Goal: Information Seeking & Learning: Learn about a topic

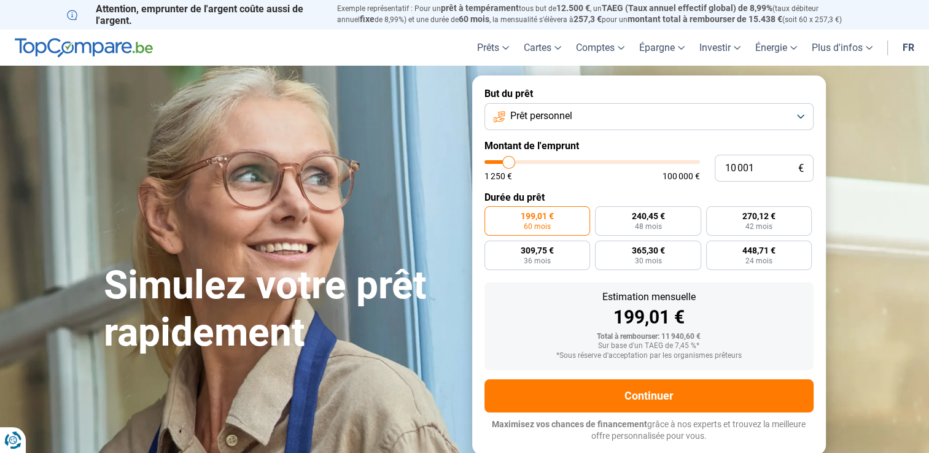
type input "10 500"
type input "10500"
type input "11 000"
type input "11000"
type input "11 250"
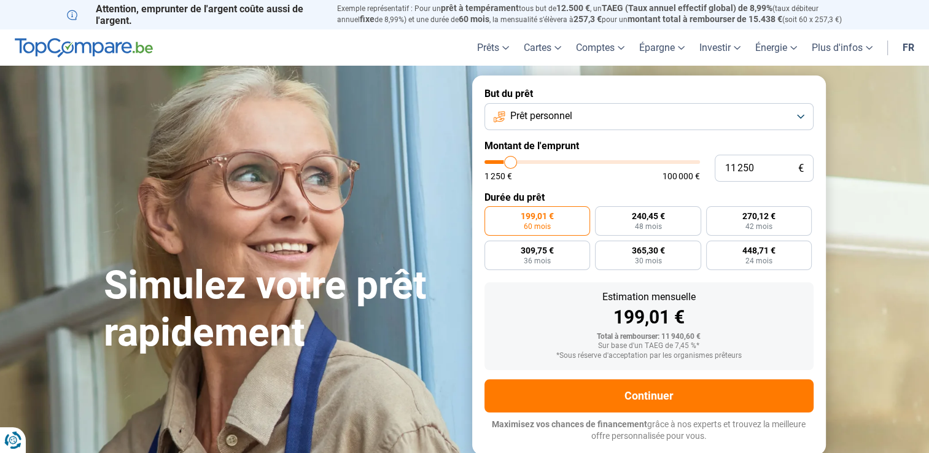
type input "11250"
type input "11 500"
type input "11500"
type input "11 750"
type input "11750"
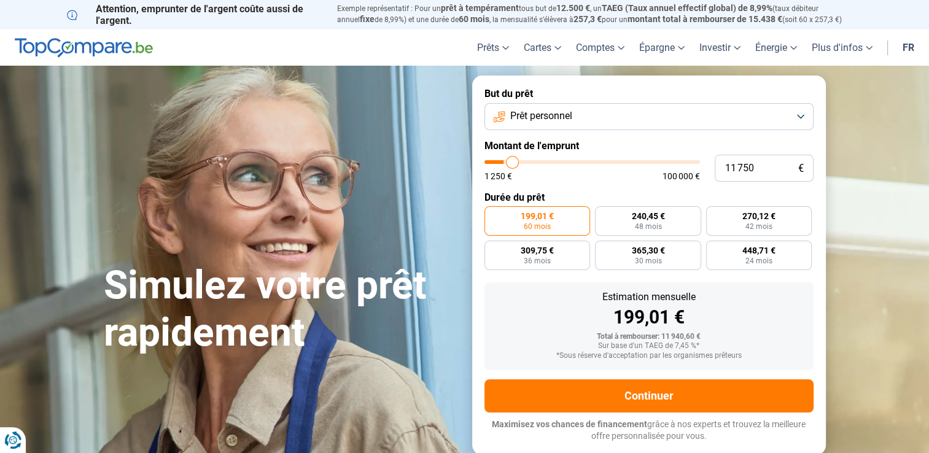
type input "12 000"
type input "12000"
type input "12 500"
type input "12500"
type input "13 000"
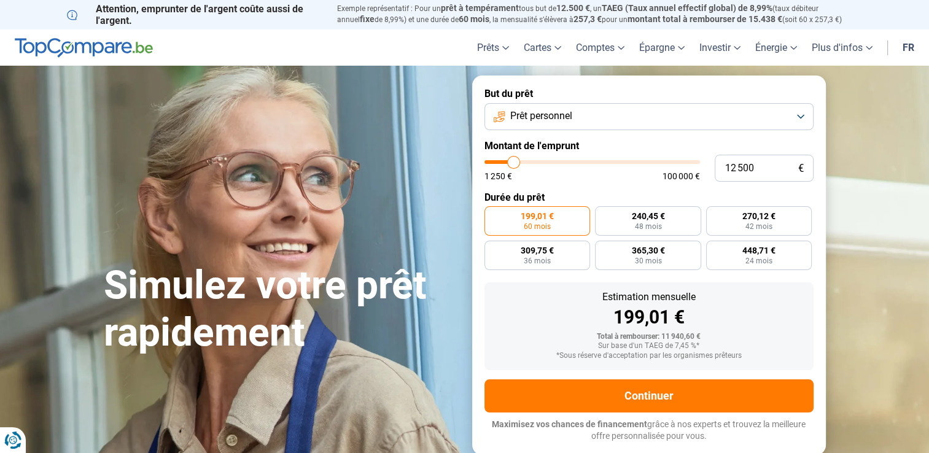
type input "13000"
type input "13 250"
type input "13250"
type input "13 750"
type input "13750"
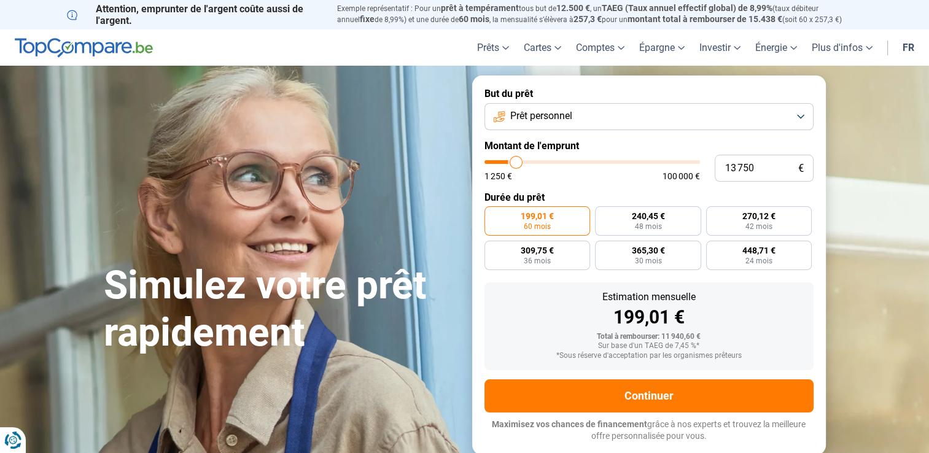
type input "14 000"
type input "14000"
type input "14 500"
type input "14500"
type input "15 000"
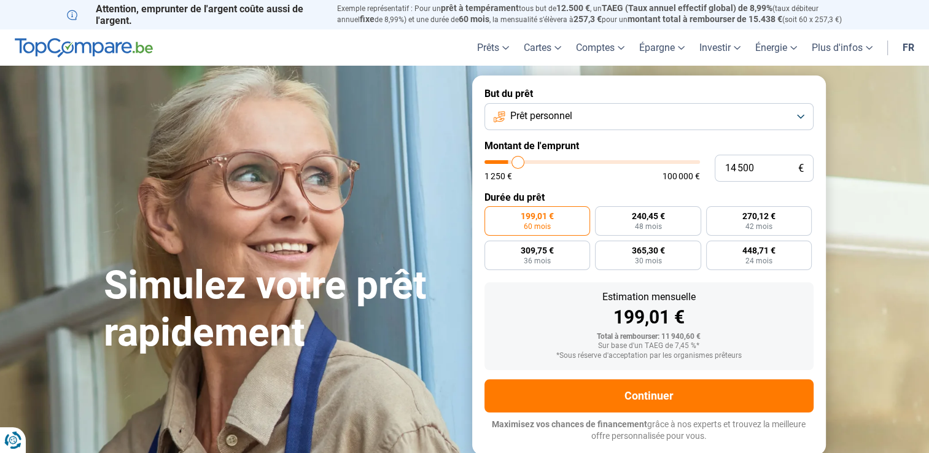
type input "15000"
type input "15 250"
type input "15250"
type input "15 750"
type input "15750"
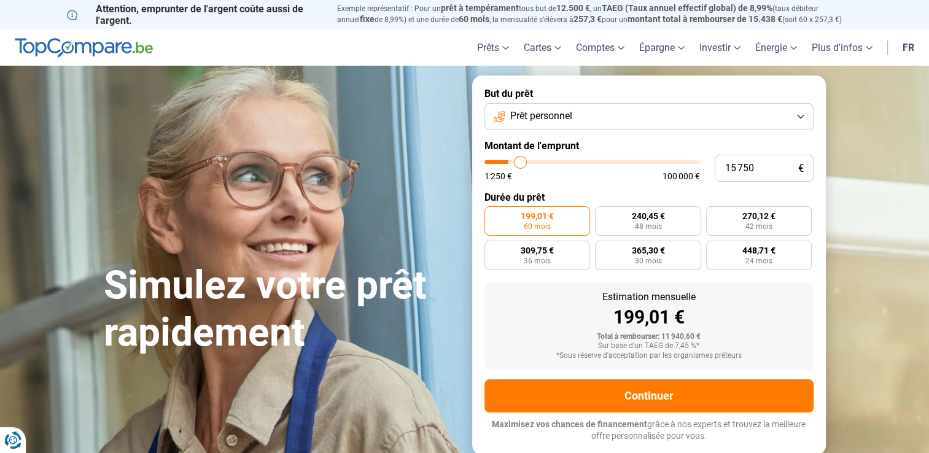
type input "16 000"
type input "16000"
type input "16 750"
type input "16750"
type input "17 250"
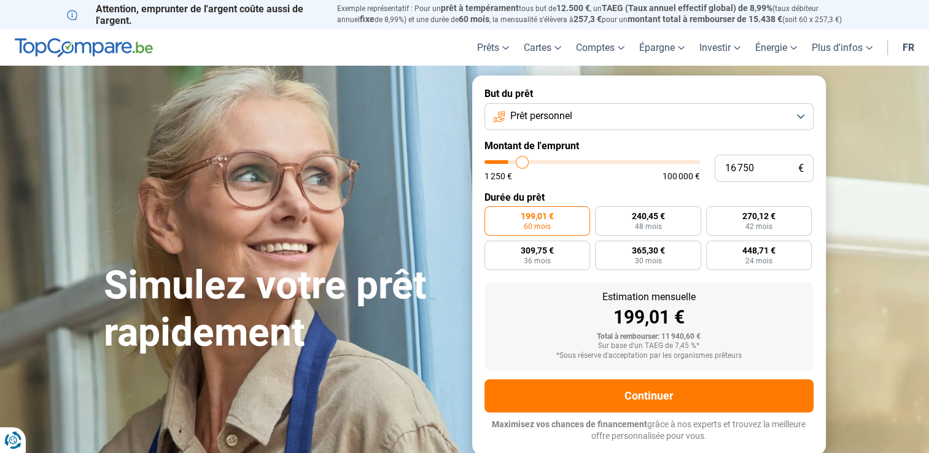
type input "17250"
type input "17 500"
type input "17500"
type input "17 750"
type input "17750"
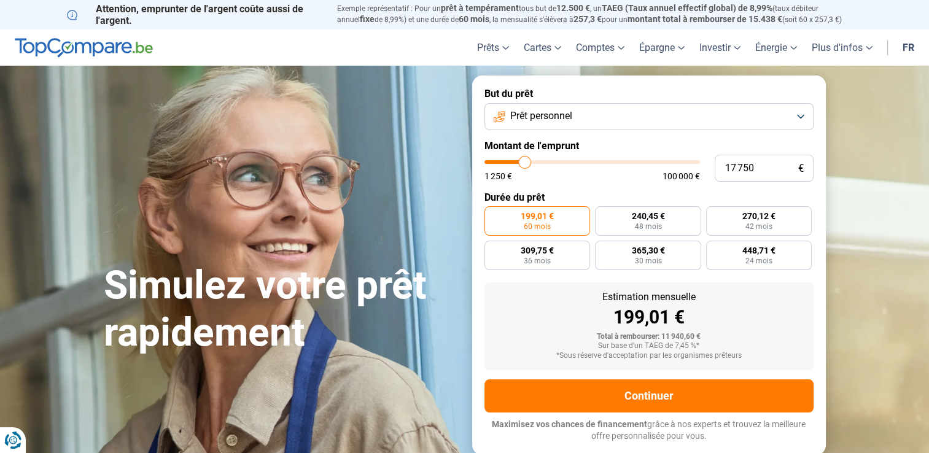
type input "18 000"
type input "18000"
type input "18 750"
type input "18750"
type input "19 250"
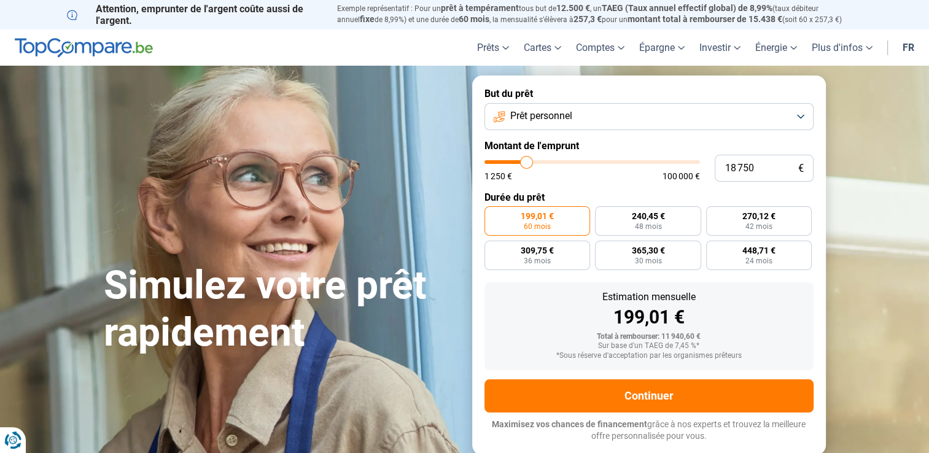
type input "19250"
type input "21 750"
type input "21750"
type input "24 250"
type input "24250"
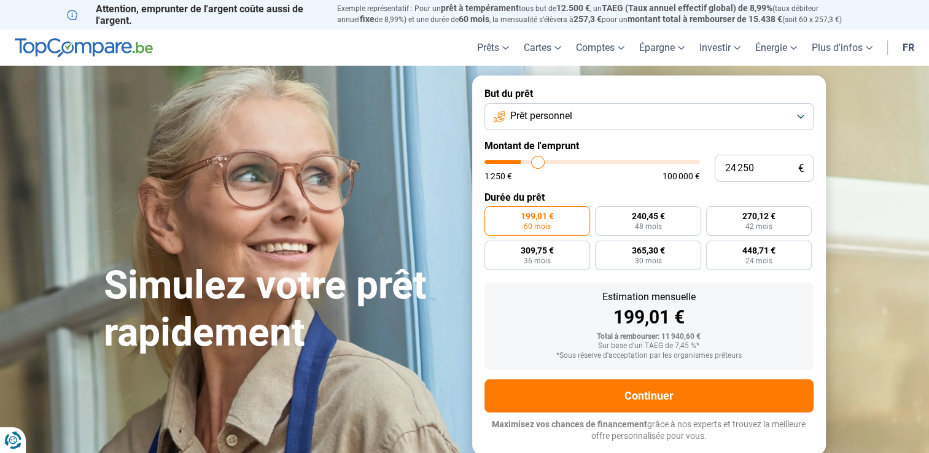
type input "26 000"
type input "26000"
type input "28 750"
type input "28750"
type input "29 500"
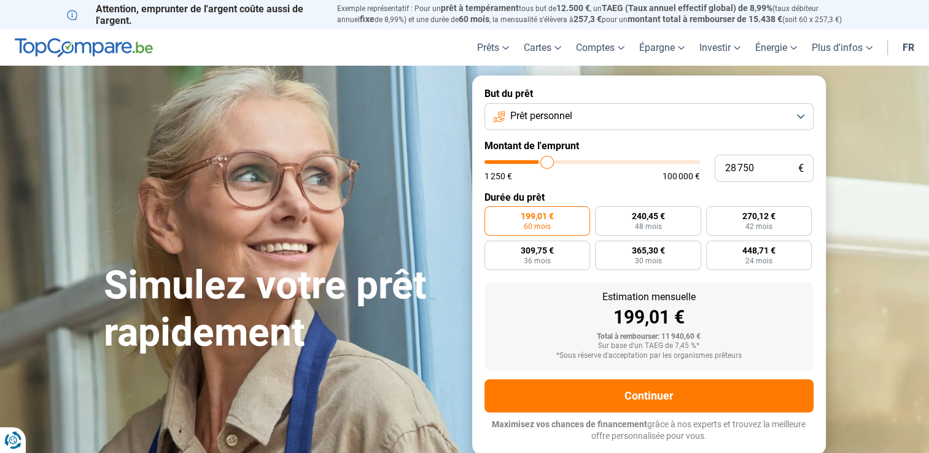
type input "29500"
type input "30 250"
type input "30250"
type input "31 750"
type input "31750"
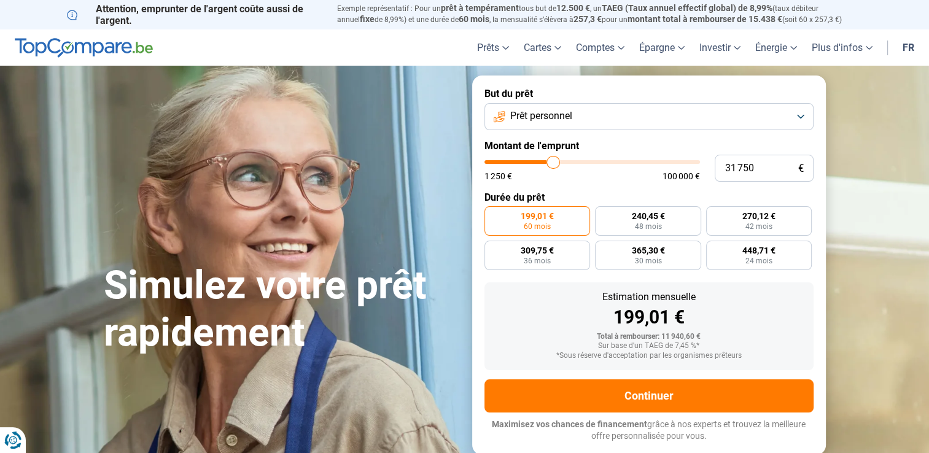
type input "33 500"
type input "33500"
type input "34 500"
type input "34500"
type input "36 250"
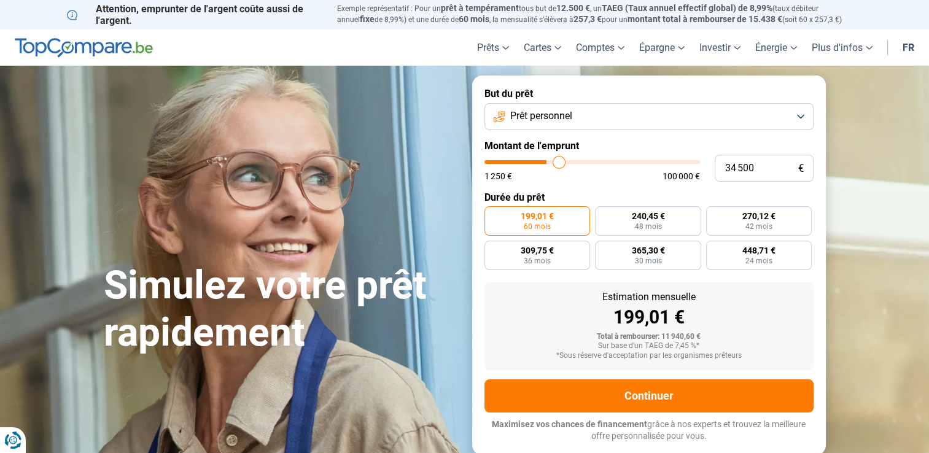
type input "36250"
type input "37 250"
type input "37250"
type input "38 000"
type input "38000"
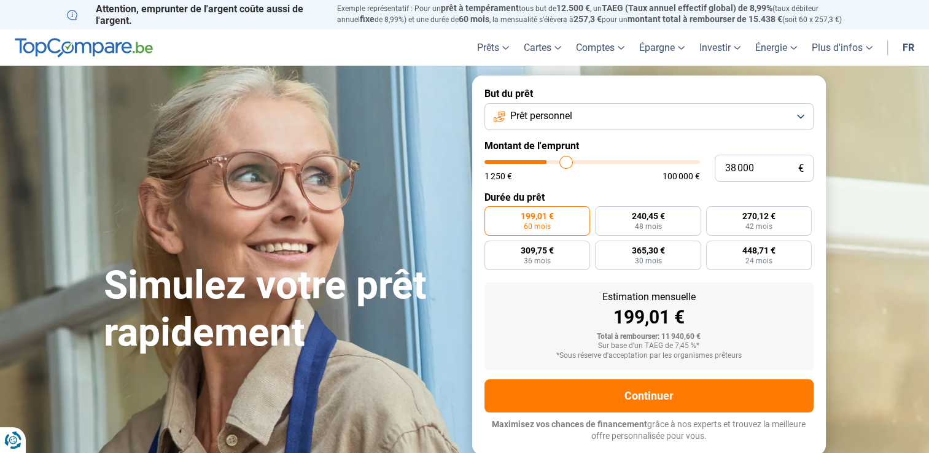
type input "38 500"
type input "38500"
type input "39 000"
type input "39000"
type input "39 750"
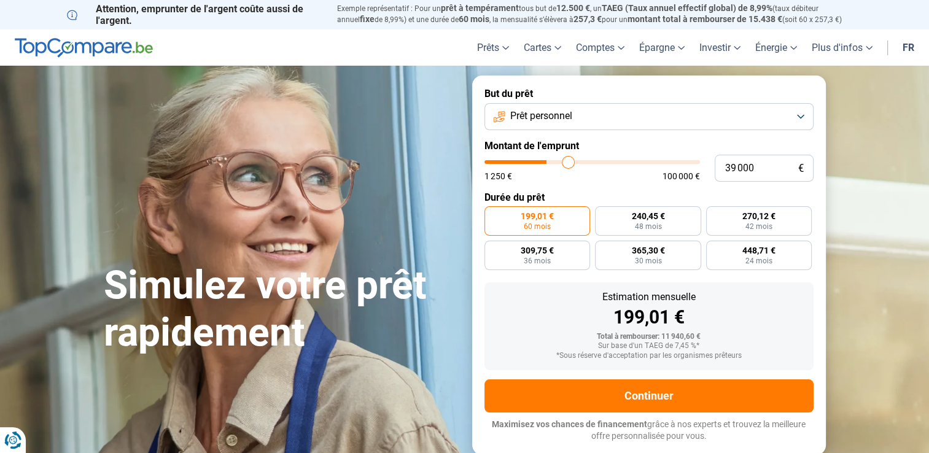
type input "39750"
type input "40 000"
type input "40000"
type input "40 750"
type input "40750"
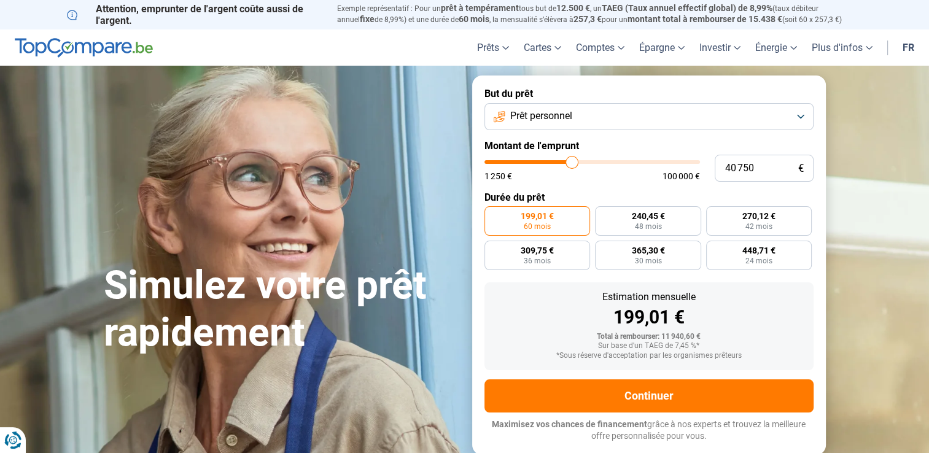
type input "41 750"
type input "41750"
type input "42 750"
type input "42750"
type input "43 500"
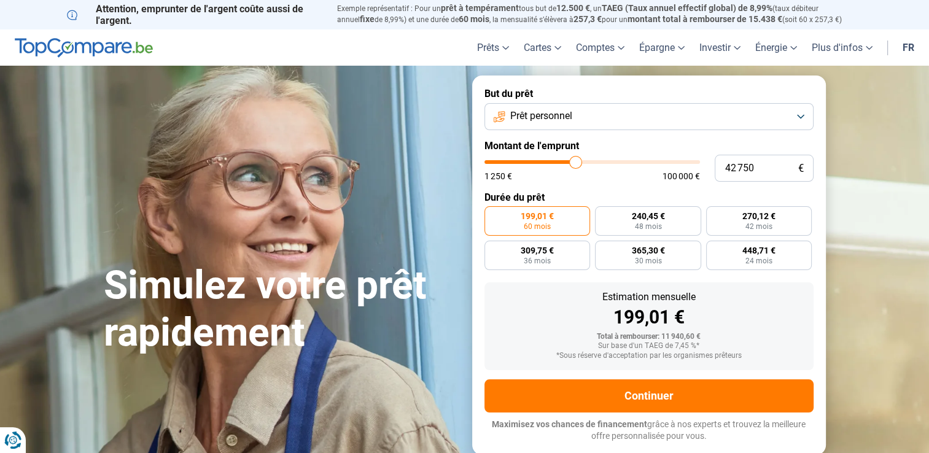
type input "43500"
type input "44 000"
type input "44000"
type input "44 250"
type input "44250"
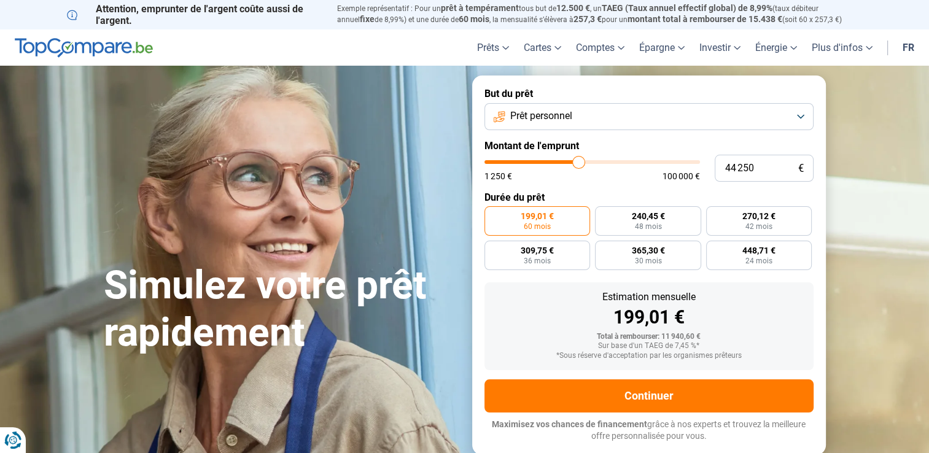
type input "46 000"
type input "46000"
type input "47 250"
type input "47250"
type input "49 000"
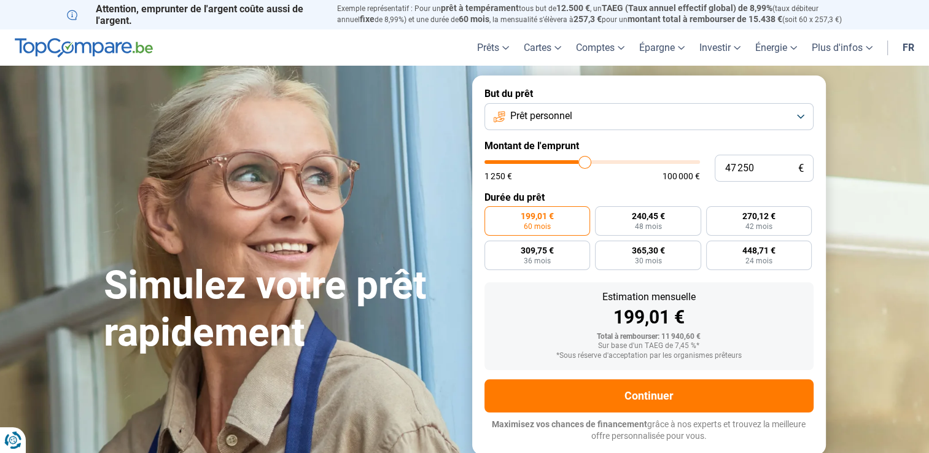
type input "49000"
type input "49 500"
type input "49500"
type input "50 250"
type input "50250"
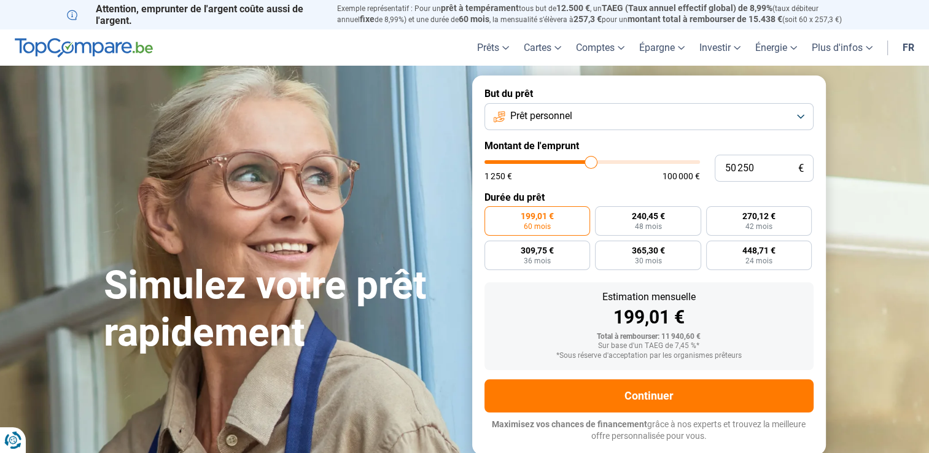
type input "50 500"
type input "50500"
type input "51 000"
type input "51000"
type input "51 250"
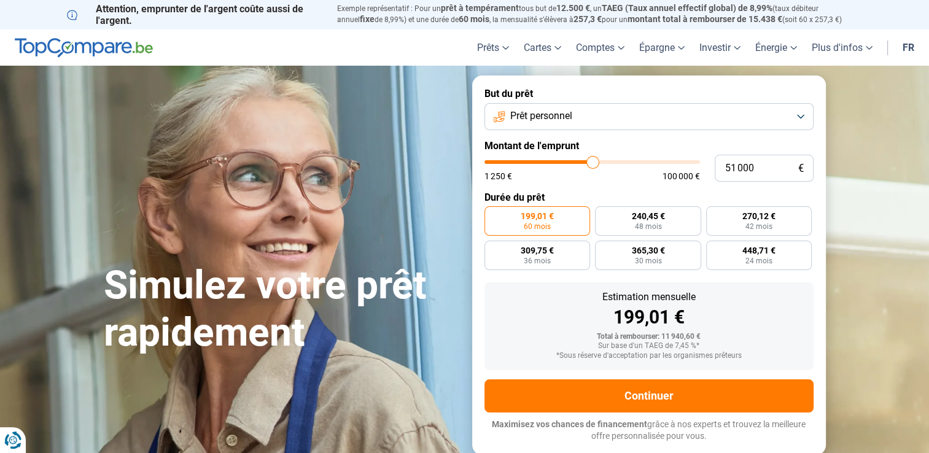
type input "51250"
type input "51 750"
type input "51750"
type input "52 000"
type input "52000"
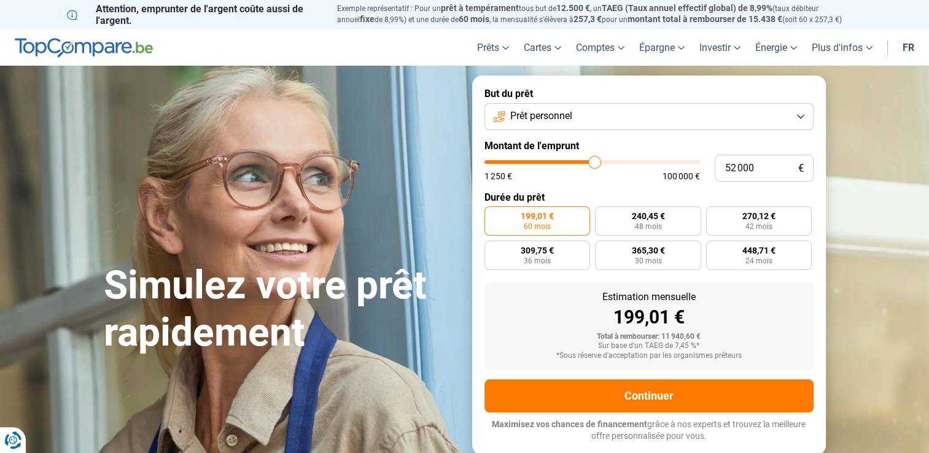
type input "52 250"
type input "52250"
type input "52 750"
type input "52750"
type input "53 000"
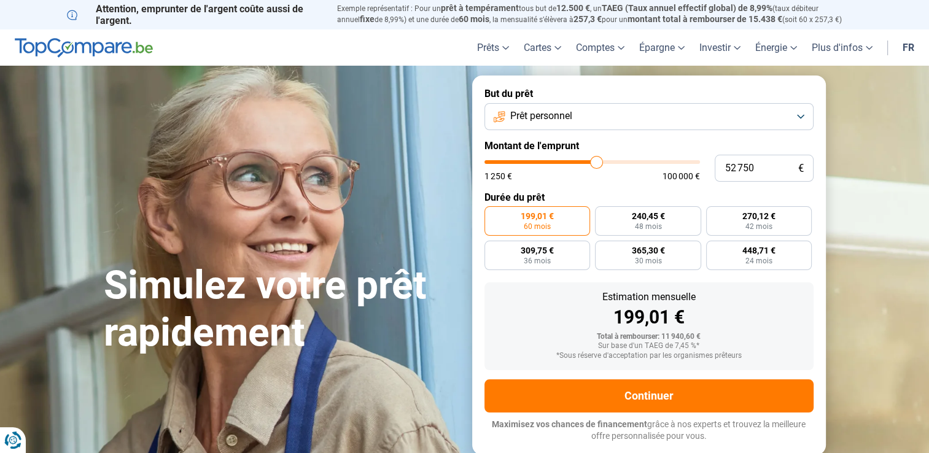
type input "53000"
type input "53 750"
type input "53750"
type input "54 000"
type input "54000"
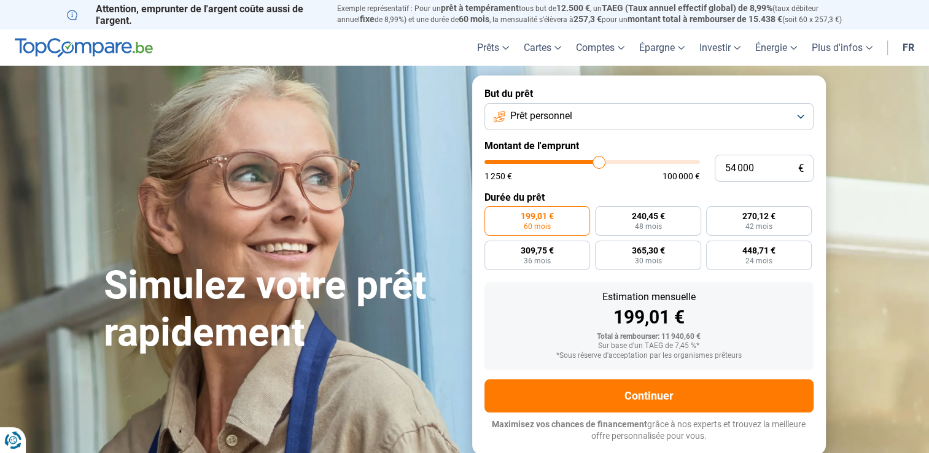
type input "54 250"
type input "54250"
type input "55 250"
type input "55250"
type input "58 500"
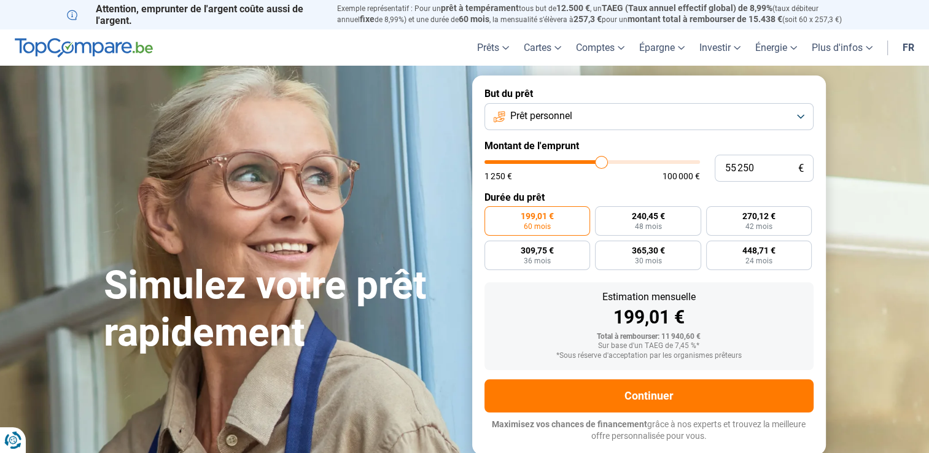
type input "58500"
type input "64 000"
type input "64000"
type input "65 250"
type input "65250"
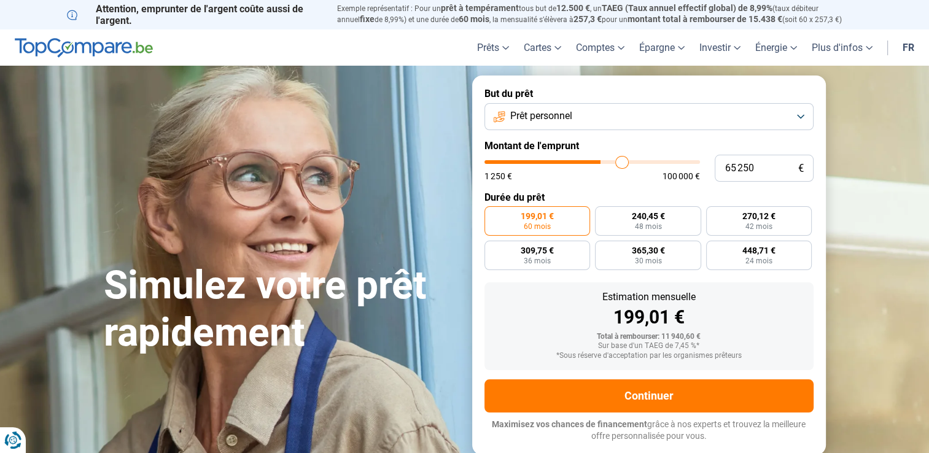
type input "65 750"
type input "65750"
type input "66 000"
type input "66000"
type input "66 250"
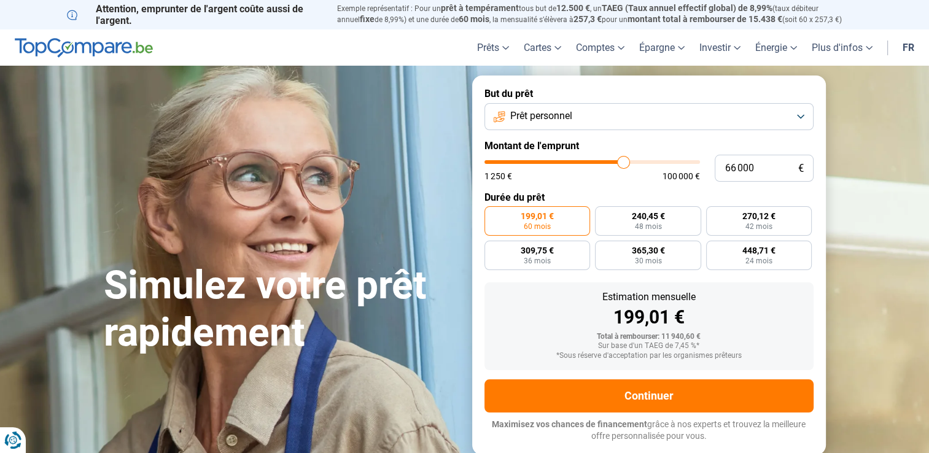
type input "66250"
type input "66 750"
type input "66750"
type input "67 000"
type input "67000"
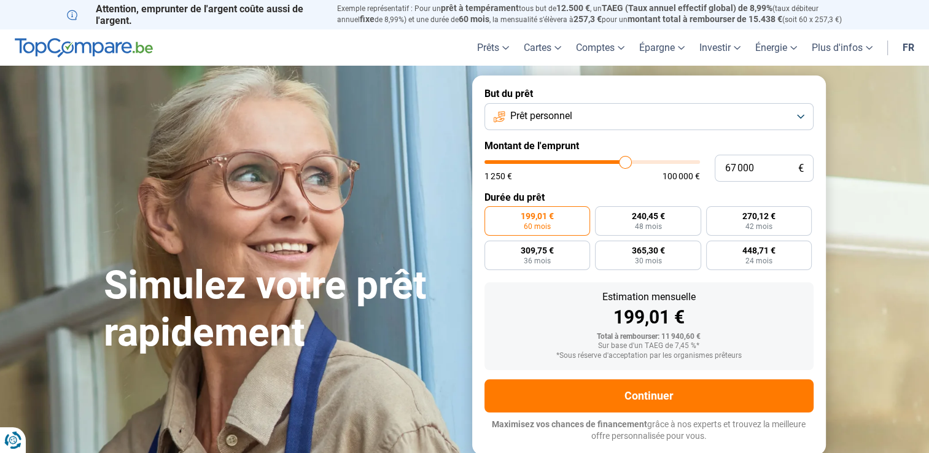
type input "67 500"
type input "67500"
type input "68 250"
type input "68250"
type input "69 000"
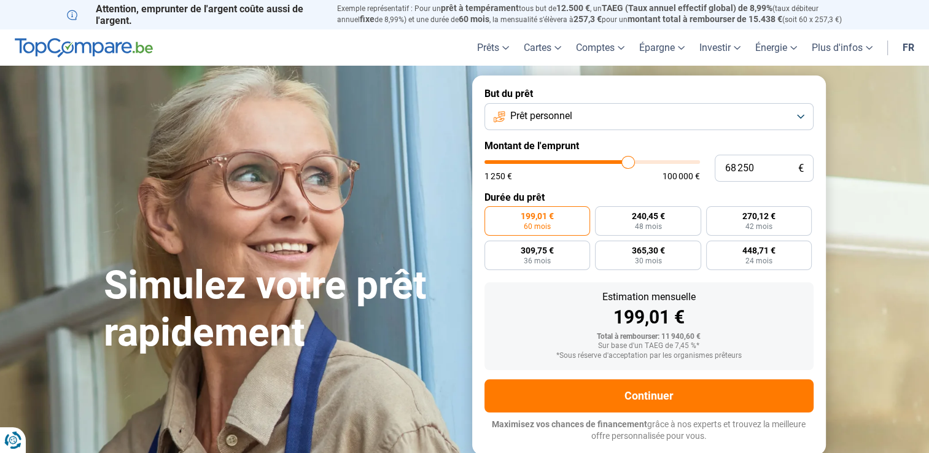
type input "69000"
type input "69 500"
type input "69500"
type input "69 750"
type input "69750"
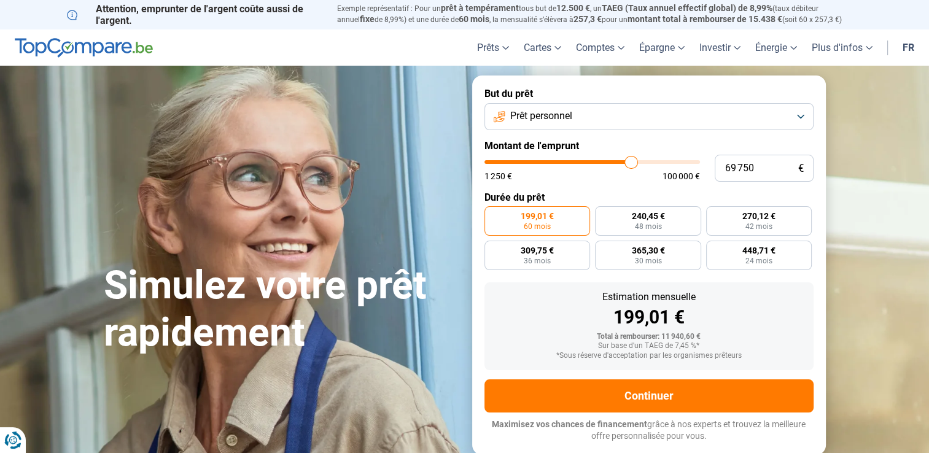
type input "70 000"
type input "70000"
type input "70 250"
type input "70250"
type input "70 500"
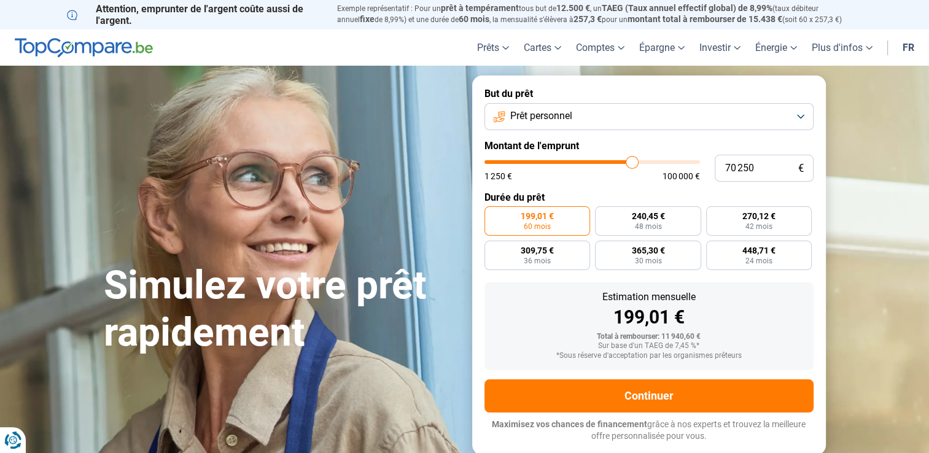
type input "70500"
type input "70 750"
type input "70750"
type input "71 250"
type input "71250"
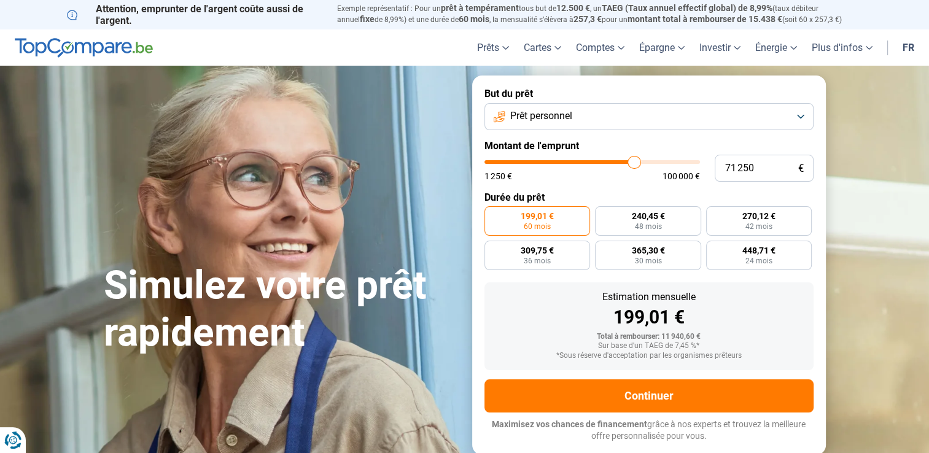
type input "71 500"
type input "71500"
type input "71 750"
type input "71750"
type input "72 250"
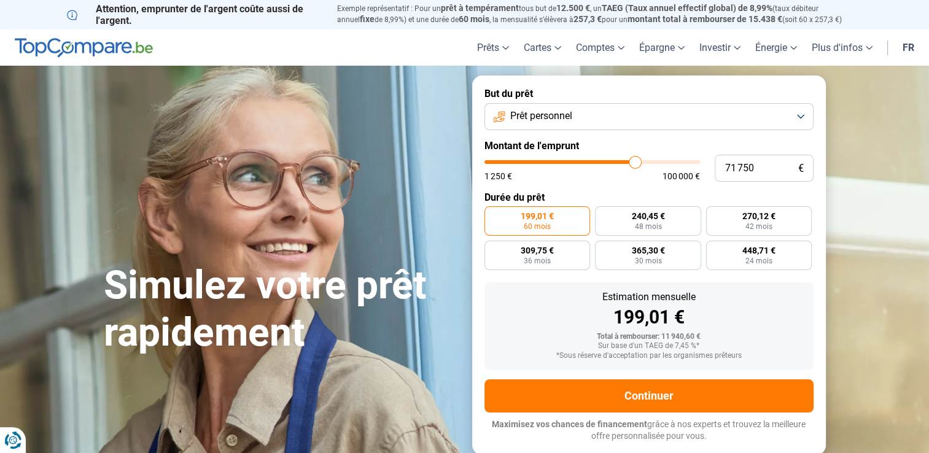
type input "72250"
type input "72 750"
type input "72750"
type input "73 250"
type input "73250"
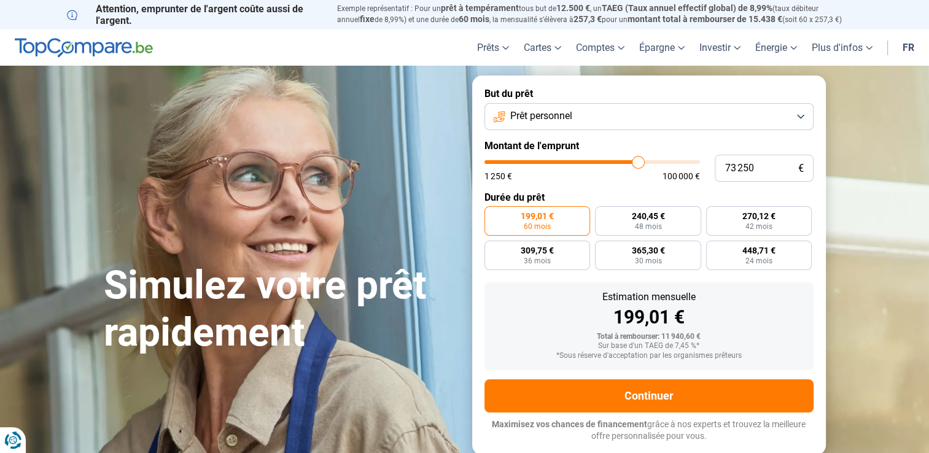
type input "73 500"
type input "73500"
type input "73 750"
type input "73750"
type input "74 000"
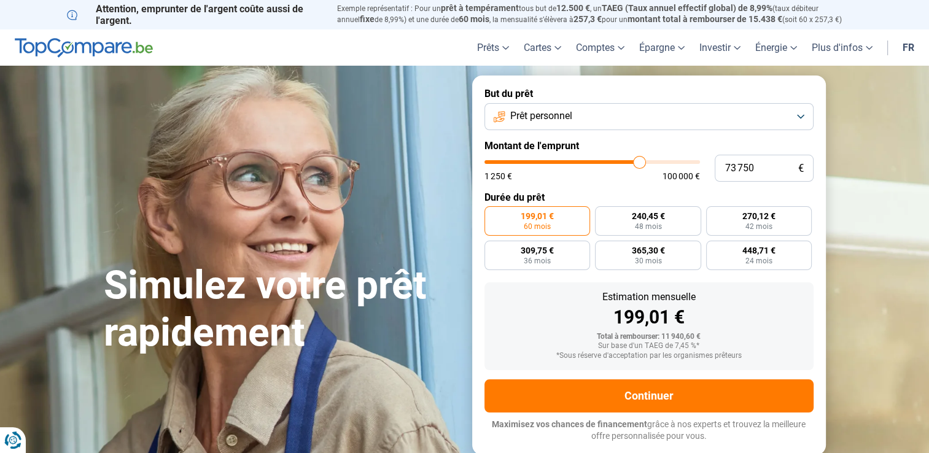
type input "74000"
type input "74 250"
type input "74250"
type input "74 500"
type input "74500"
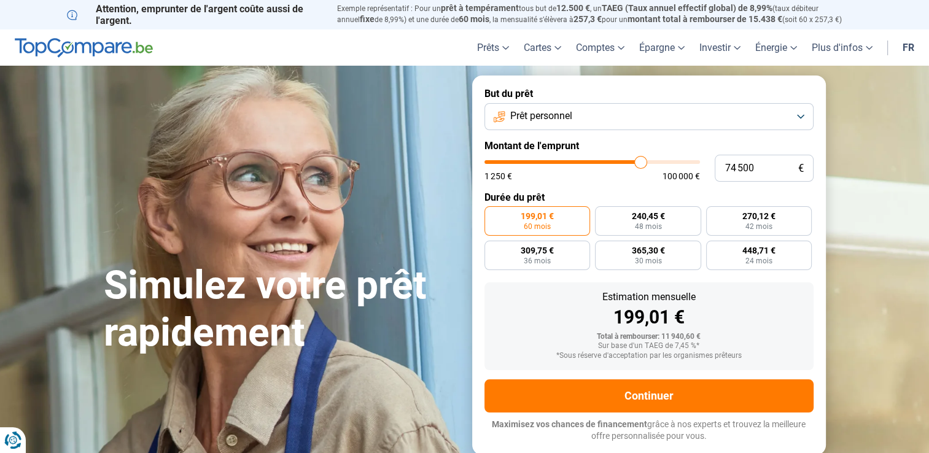
type input "74 750"
type input "74750"
type input "75 000"
type input "75000"
type input "75 250"
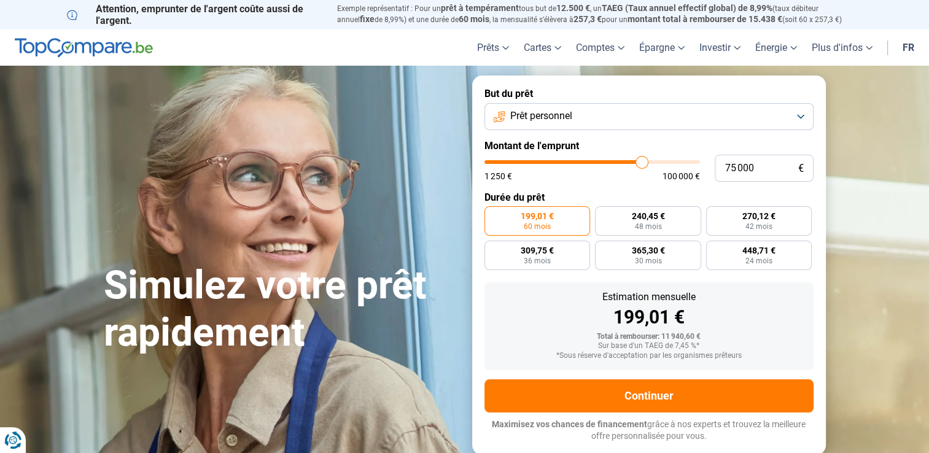
type input "75250"
type input "75 500"
type input "75500"
type input "76 000"
type input "76000"
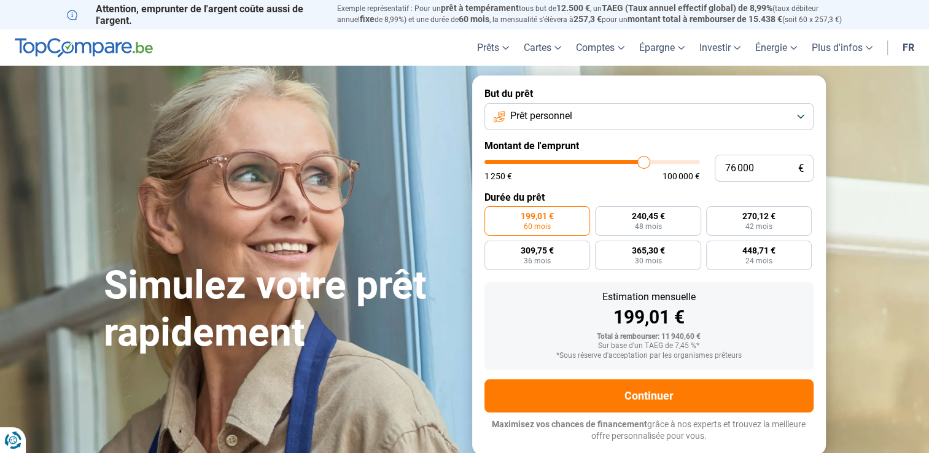
type input "76 250"
type input "76250"
type input "76 500"
type input "76500"
type input "76 750"
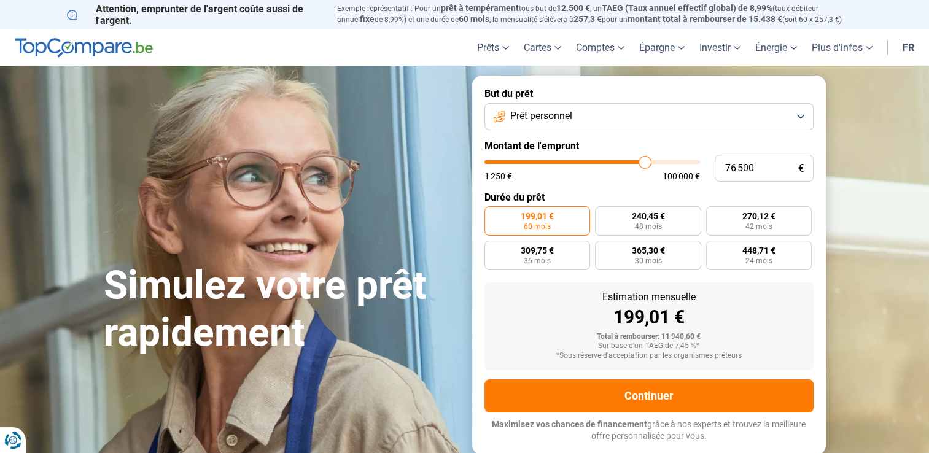
type input "76750"
type input "77 250"
type input "77250"
type input "77 500"
type input "77500"
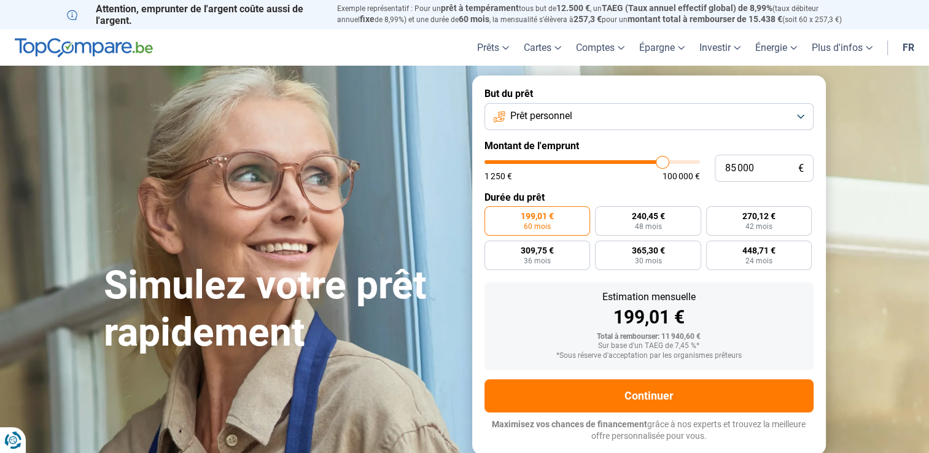
drag, startPoint x: 509, startPoint y: 164, endPoint x: 662, endPoint y: 154, distance: 153.2
click at [662, 160] on input "range" at bounding box center [591, 162] width 215 height 4
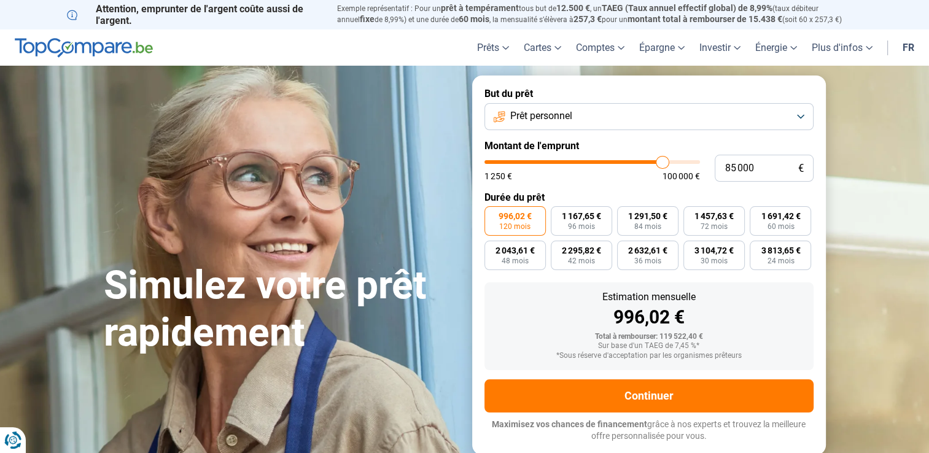
click at [798, 116] on button "Prêt personnel" at bounding box center [648, 116] width 329 height 27
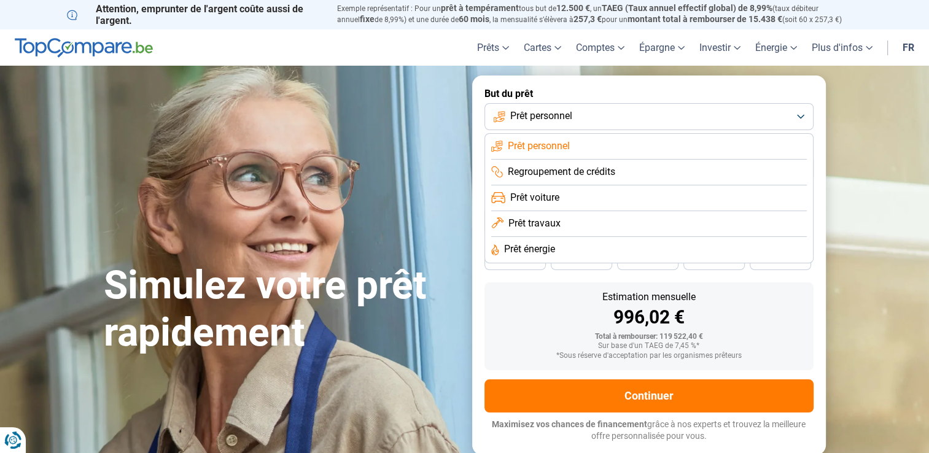
click at [603, 175] on span "Regroupement de crédits" at bounding box center [561, 172] width 107 height 14
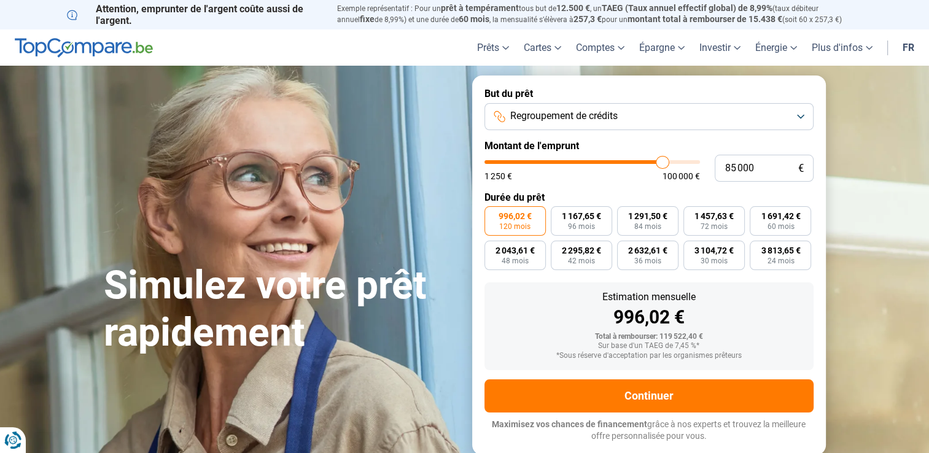
click at [798, 117] on button "Regroupement de crédits" at bounding box center [648, 116] width 329 height 27
